Goal: Find contact information: Find contact information

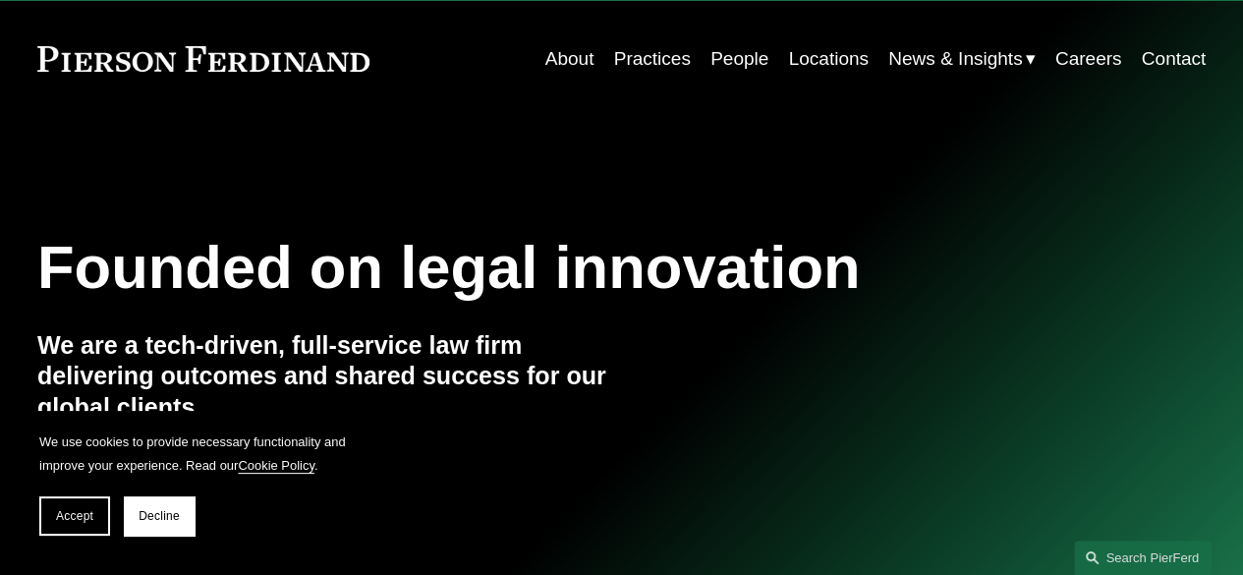
scroll to position [53, 0]
click at [796, 56] on link "Locations" at bounding box center [828, 57] width 80 height 37
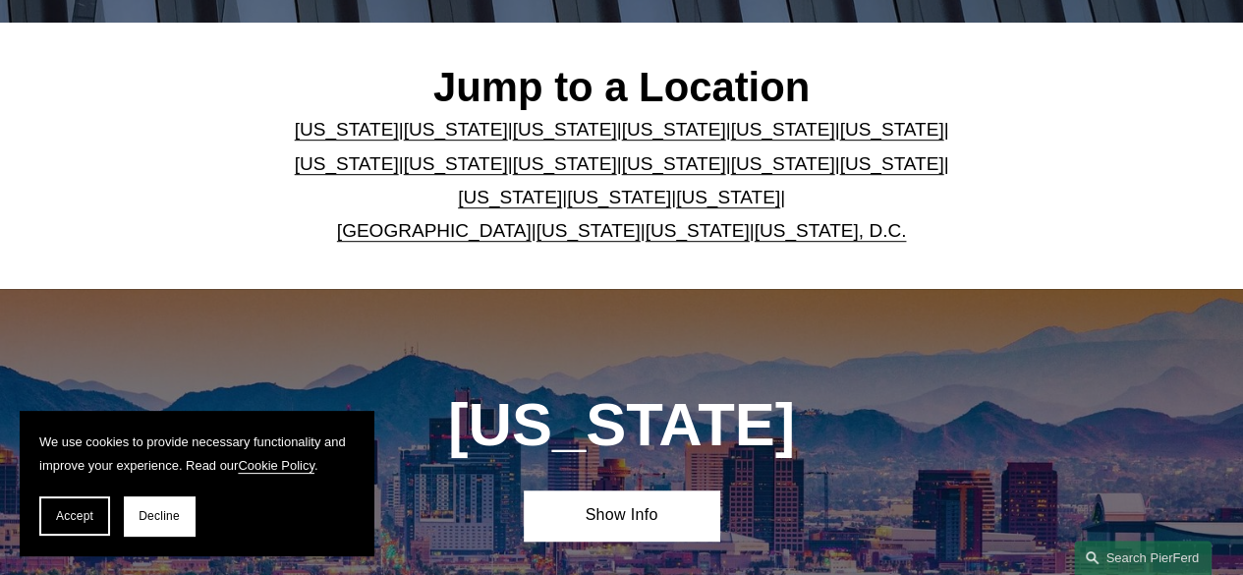
scroll to position [482, 0]
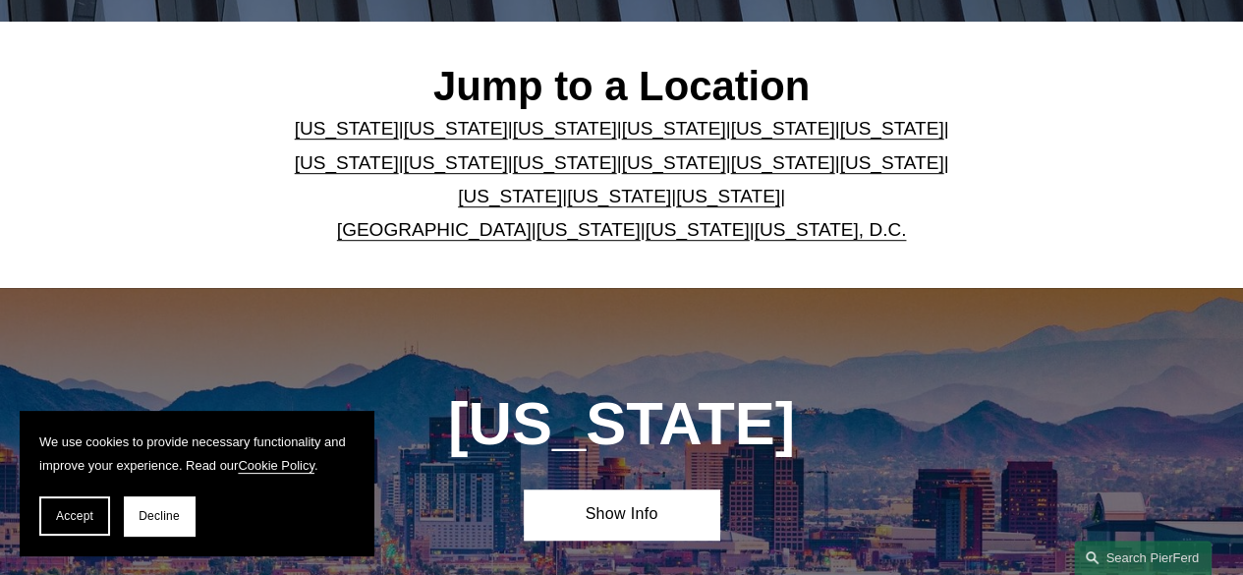
click at [730, 170] on link "[US_STATE]" at bounding box center [782, 162] width 104 height 21
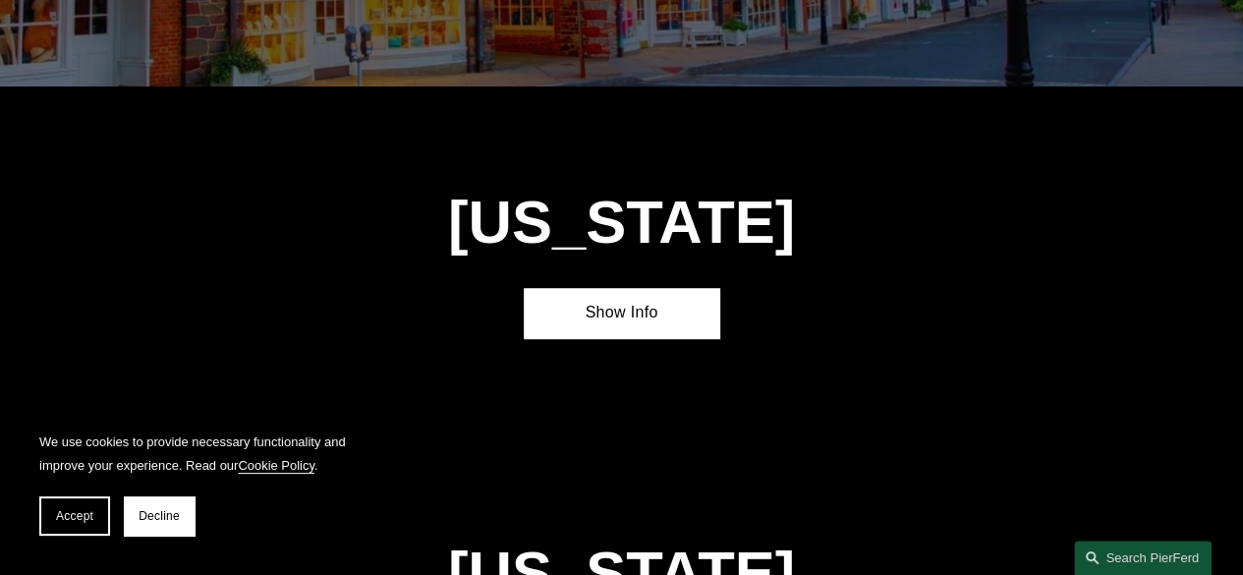
scroll to position [4334, 0]
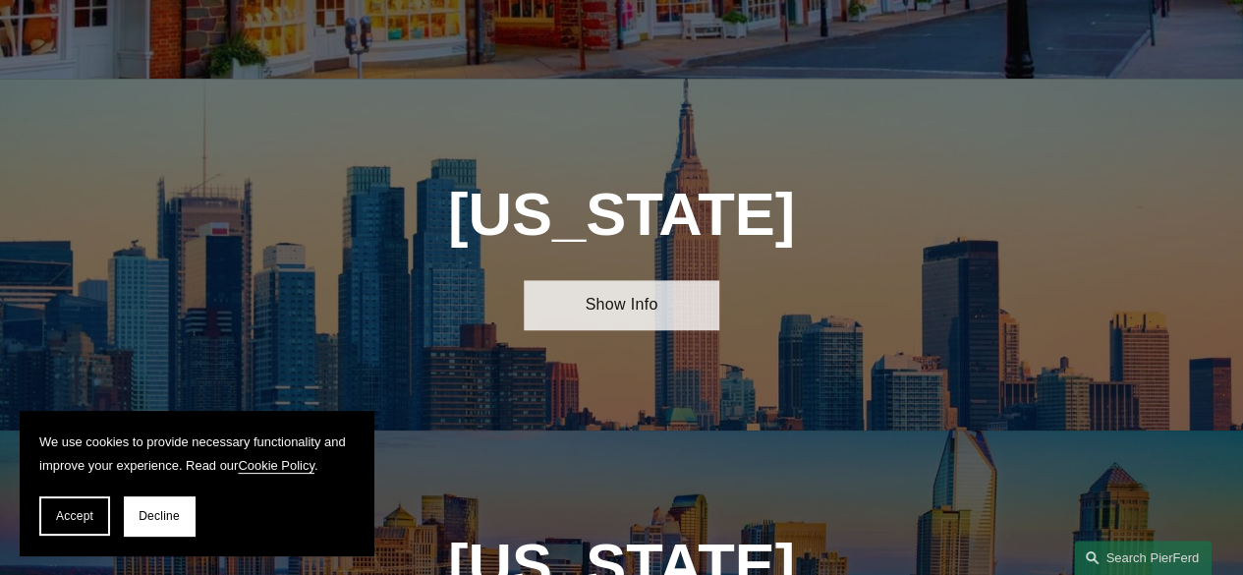
click at [631, 280] on link "Show Info" at bounding box center [621, 305] width 195 height 50
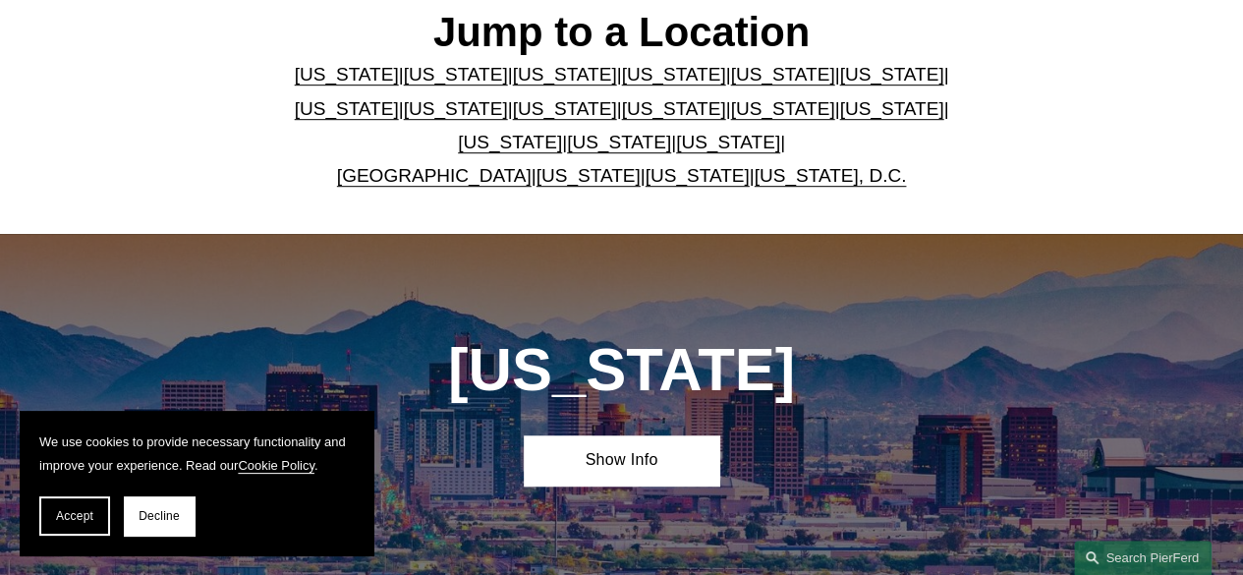
scroll to position [537, 0]
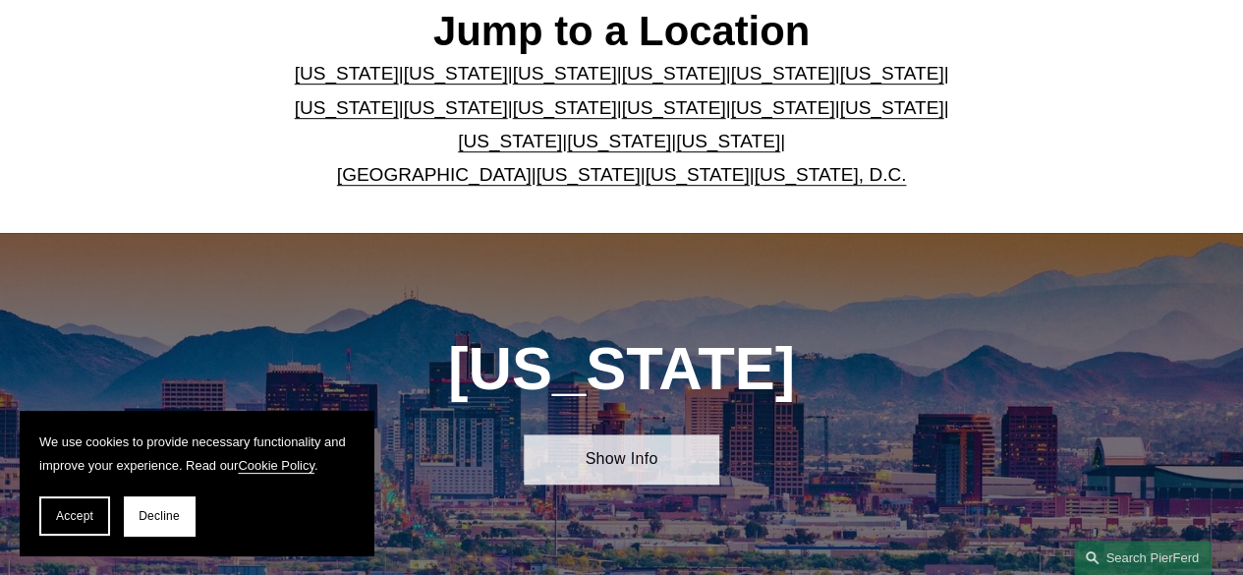
click at [635, 460] on link "Show Info" at bounding box center [621, 459] width 195 height 50
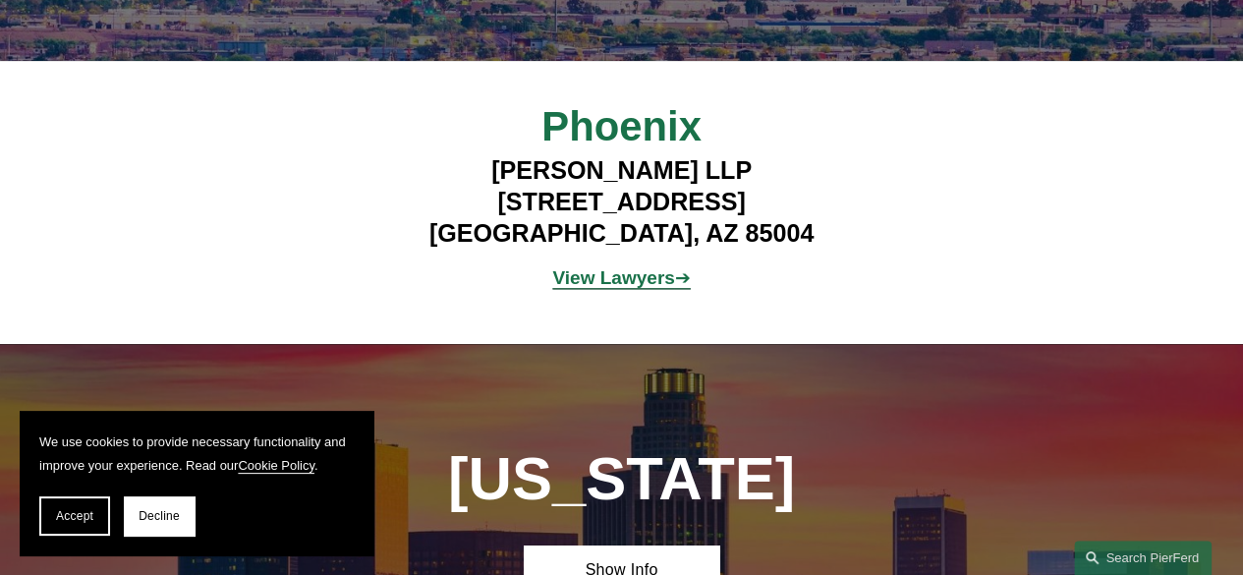
scroll to position [1075, 0]
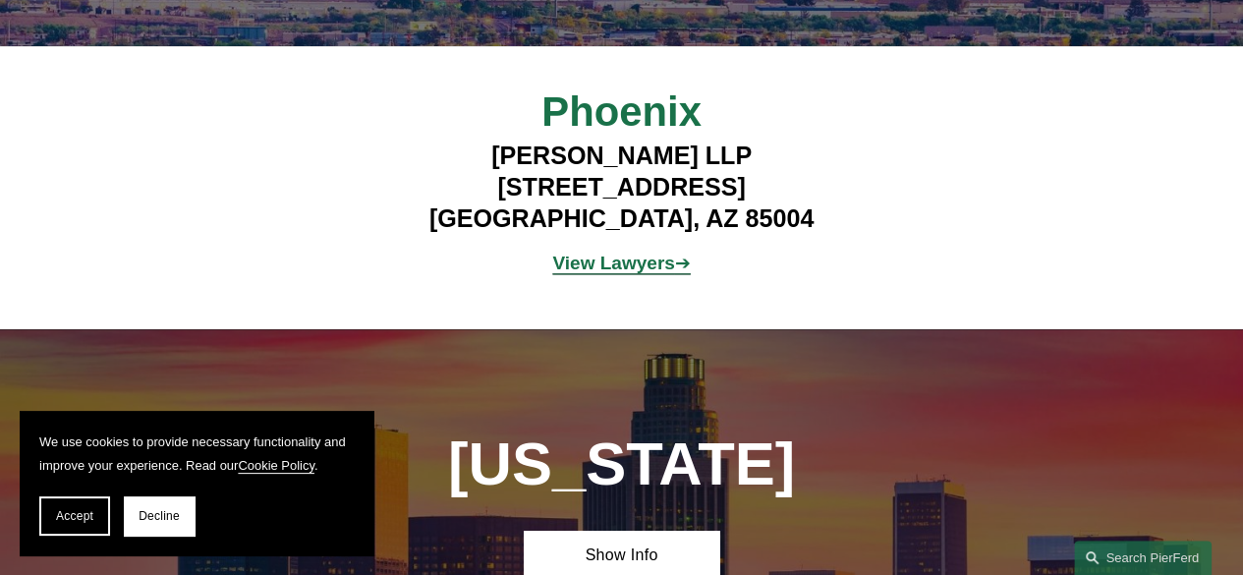
click at [614, 273] on strong "View Lawyers" at bounding box center [613, 263] width 122 height 21
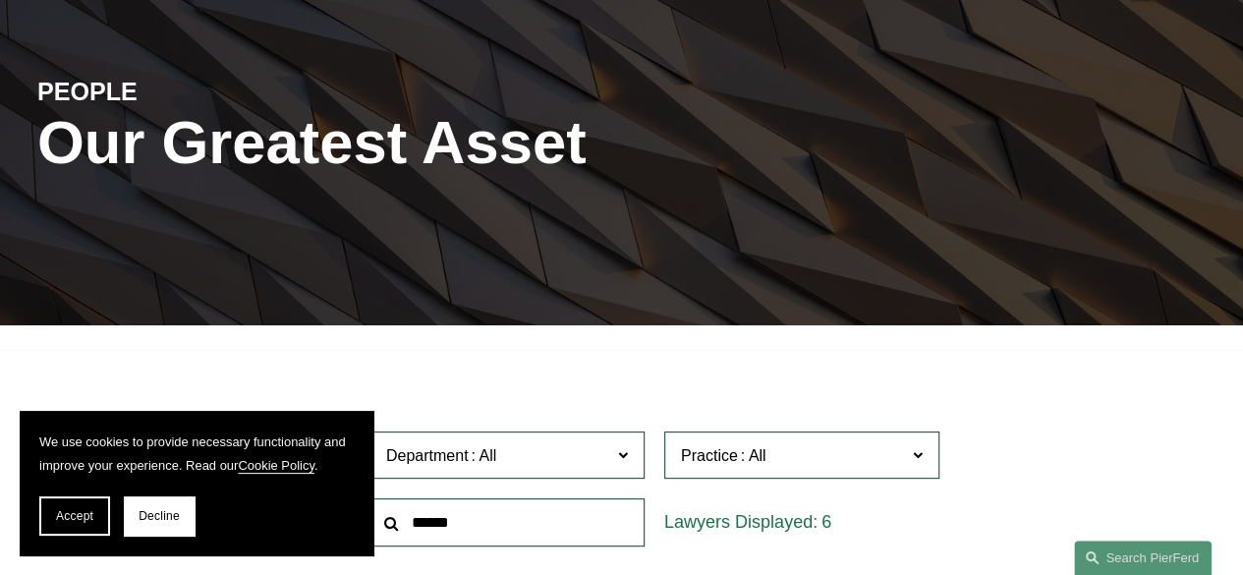
scroll to position [179, 0]
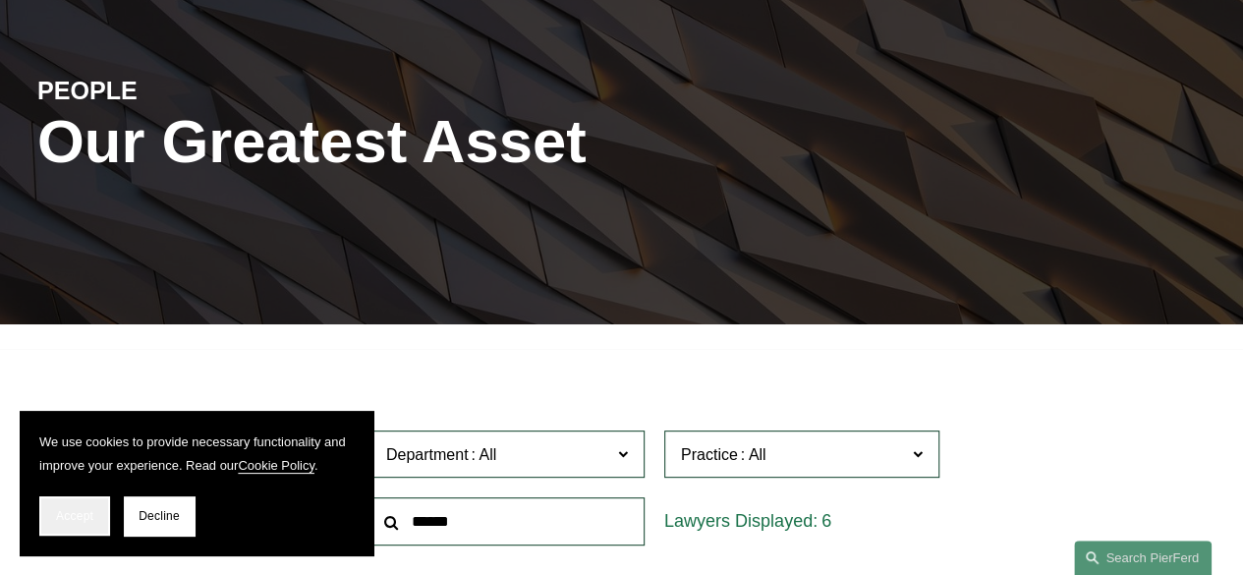
click at [65, 513] on span "Accept" at bounding box center [74, 516] width 37 height 14
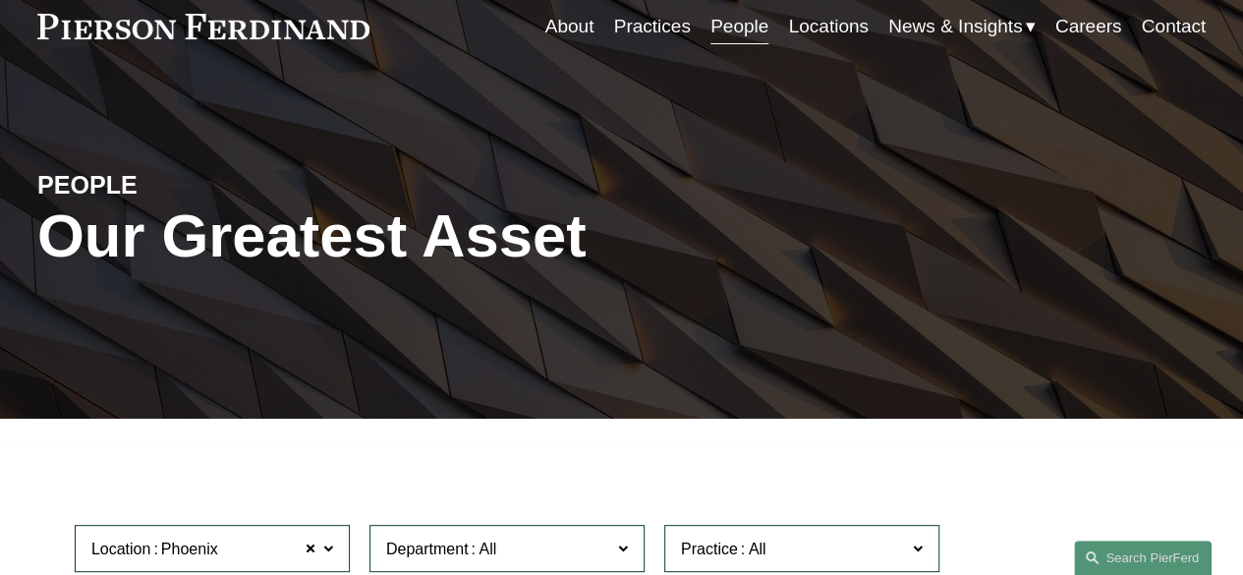
scroll to position [0, 0]
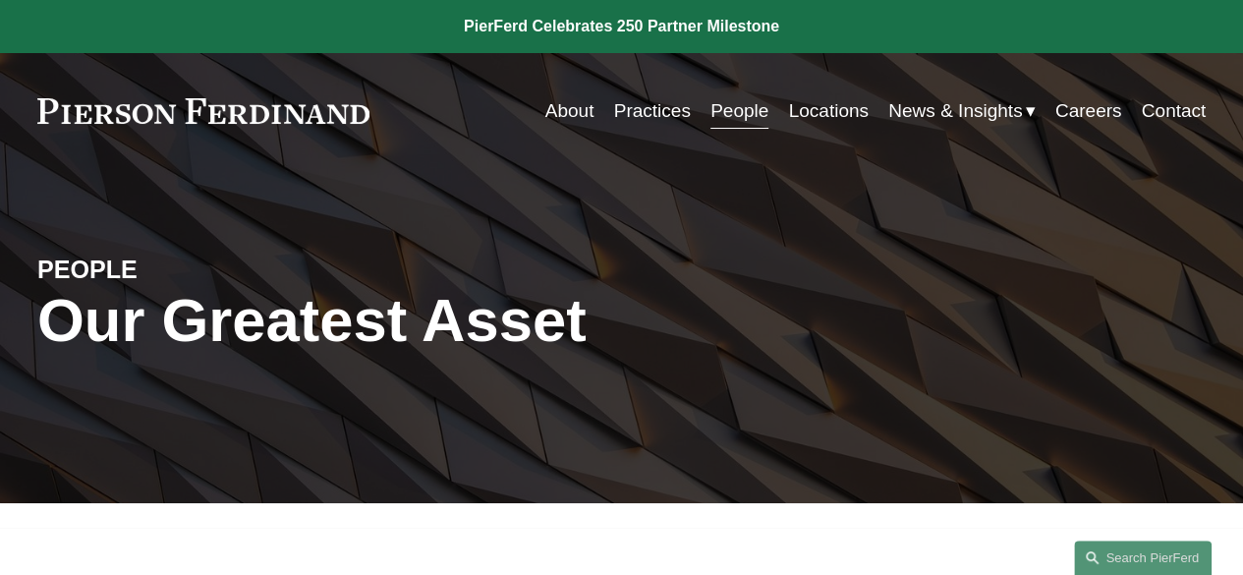
click at [734, 117] on link "People" at bounding box center [740, 110] width 58 height 37
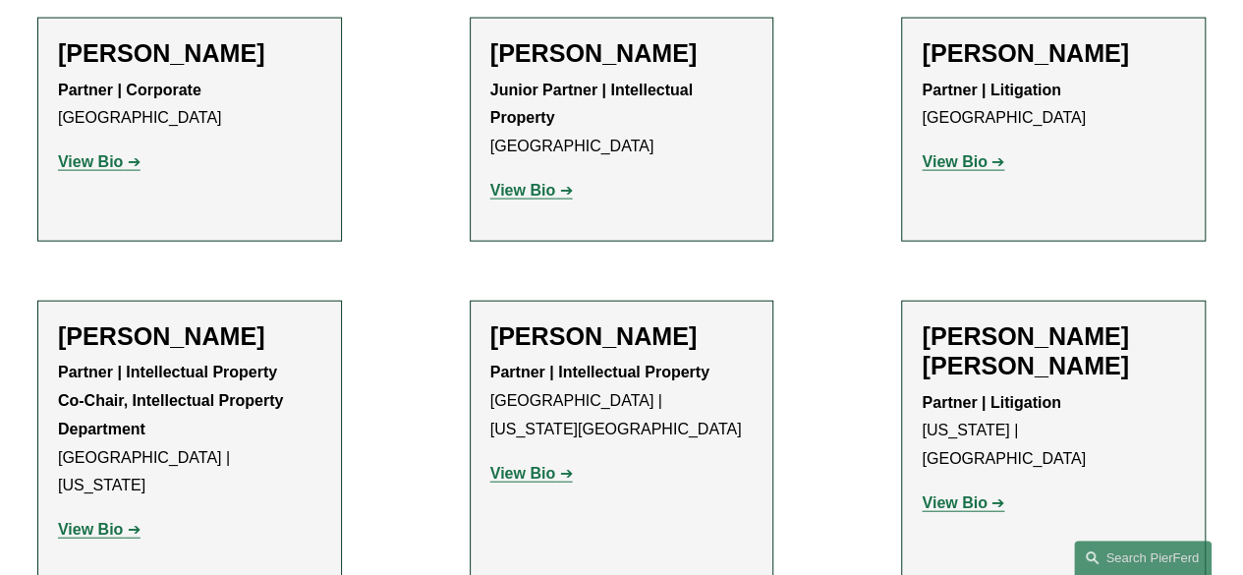
scroll to position [13258, 0]
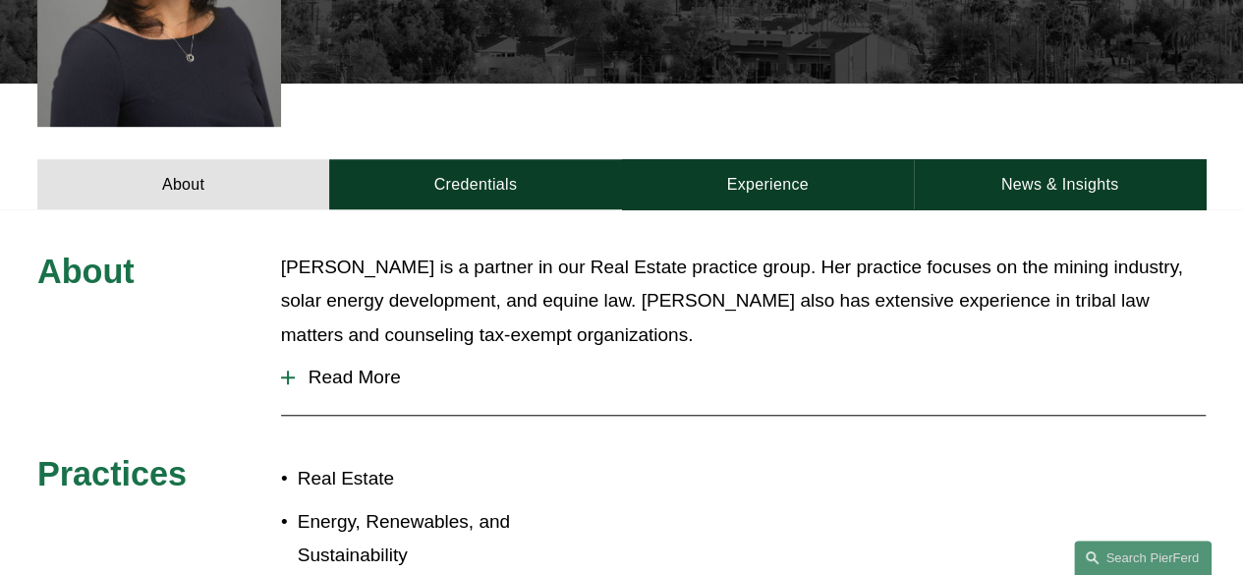
scroll to position [644, 0]
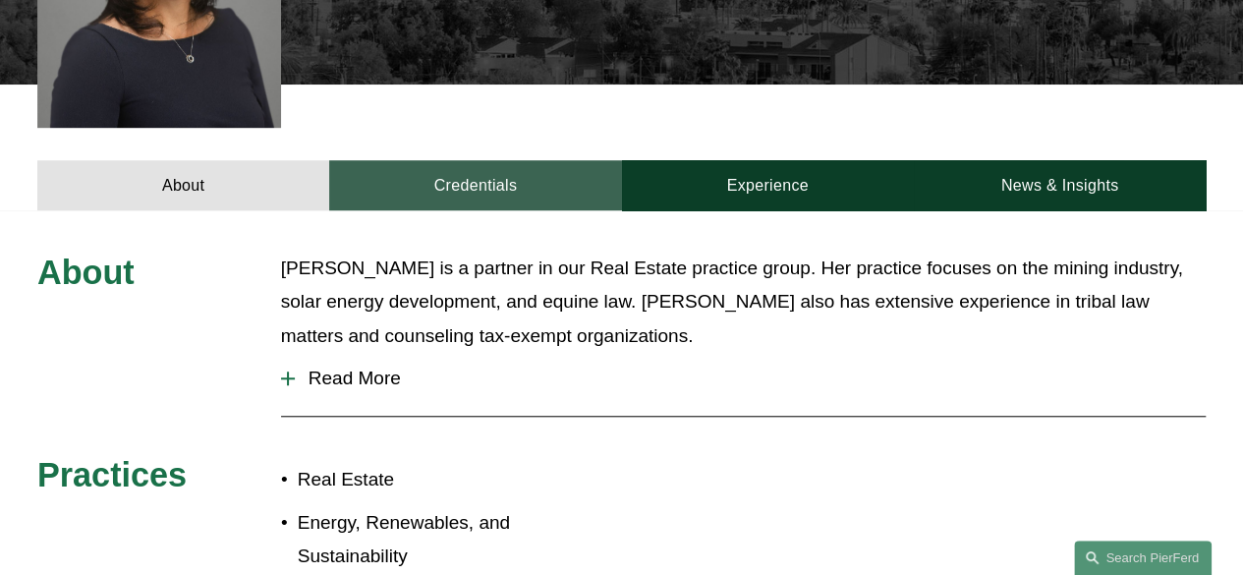
click at [528, 165] on link "Credentials" at bounding box center [475, 185] width 292 height 50
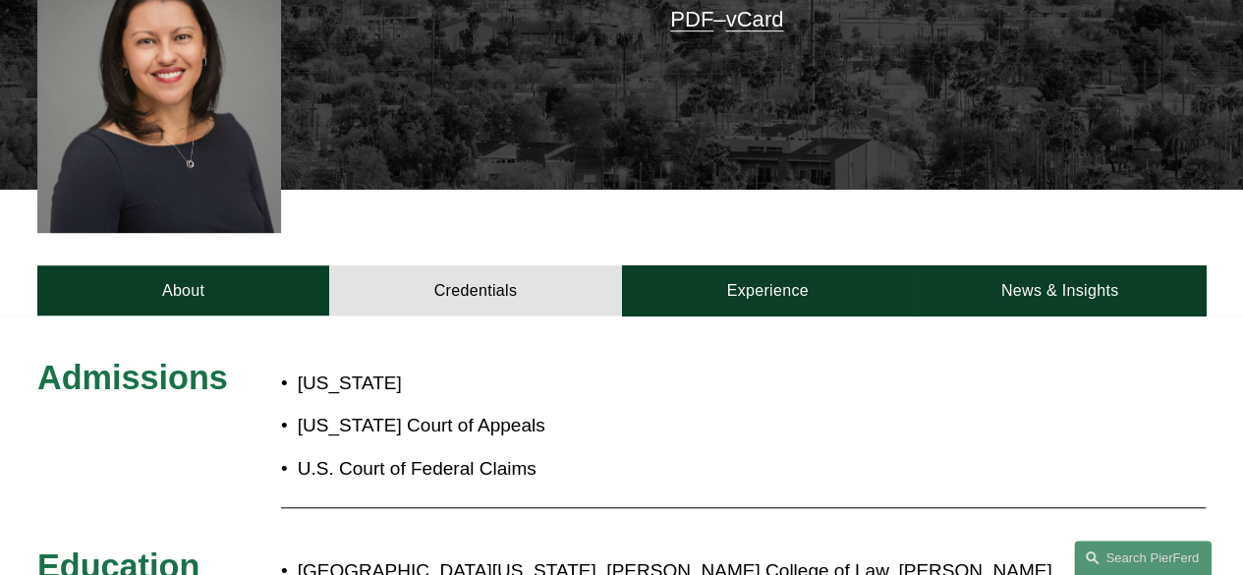
scroll to position [534, 0]
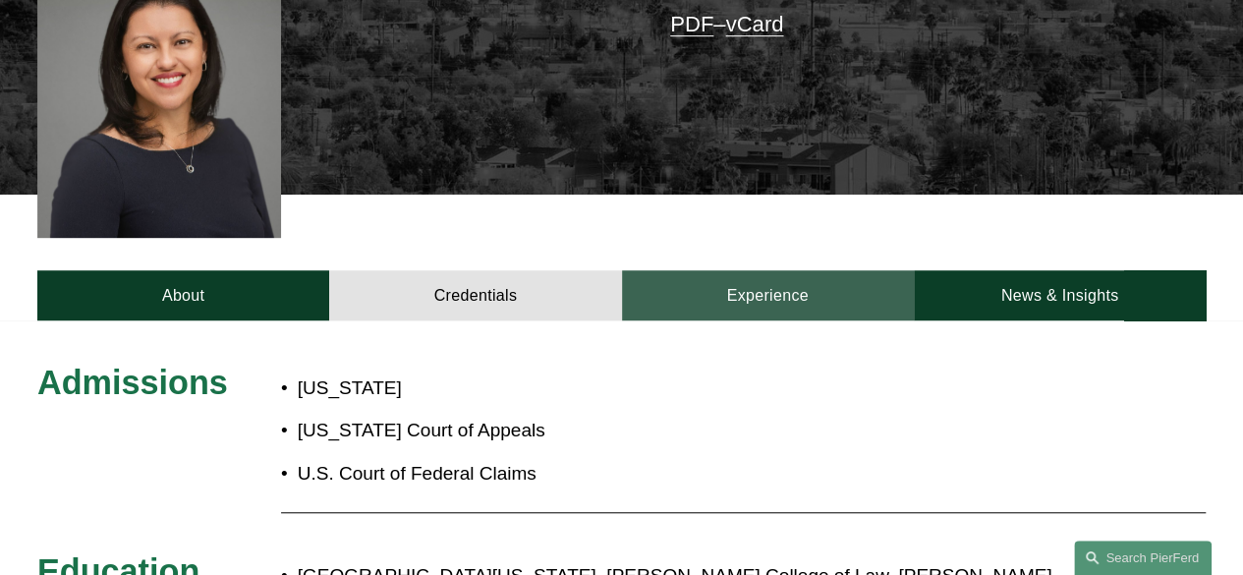
click at [761, 270] on link "Experience" at bounding box center [768, 295] width 292 height 50
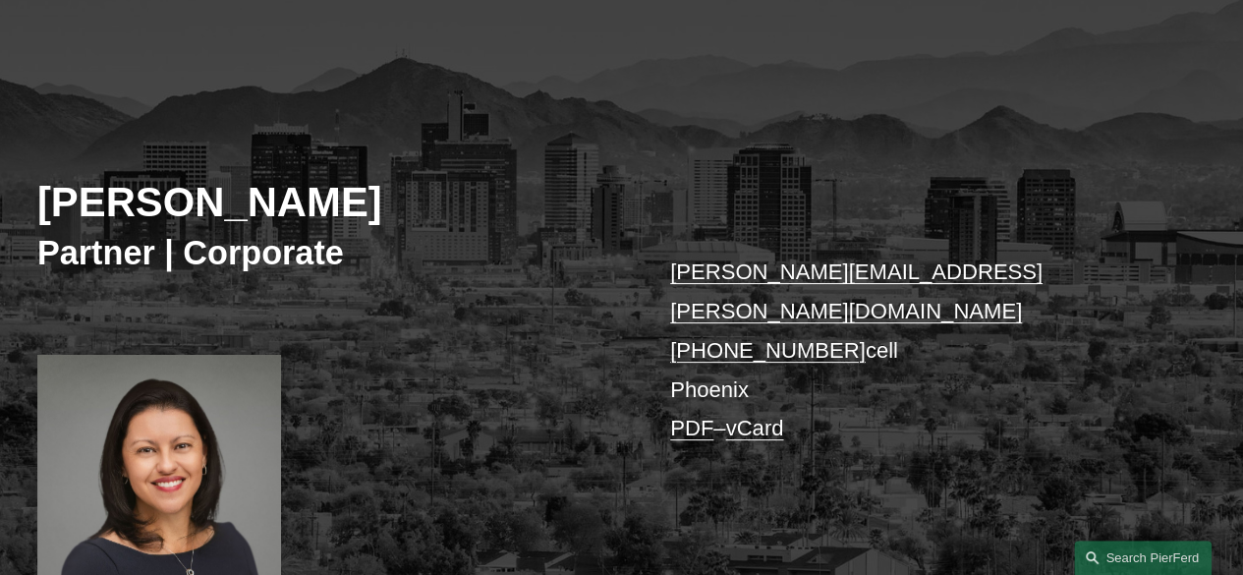
scroll to position [121, 0]
